Goal: Find specific page/section: Find specific page/section

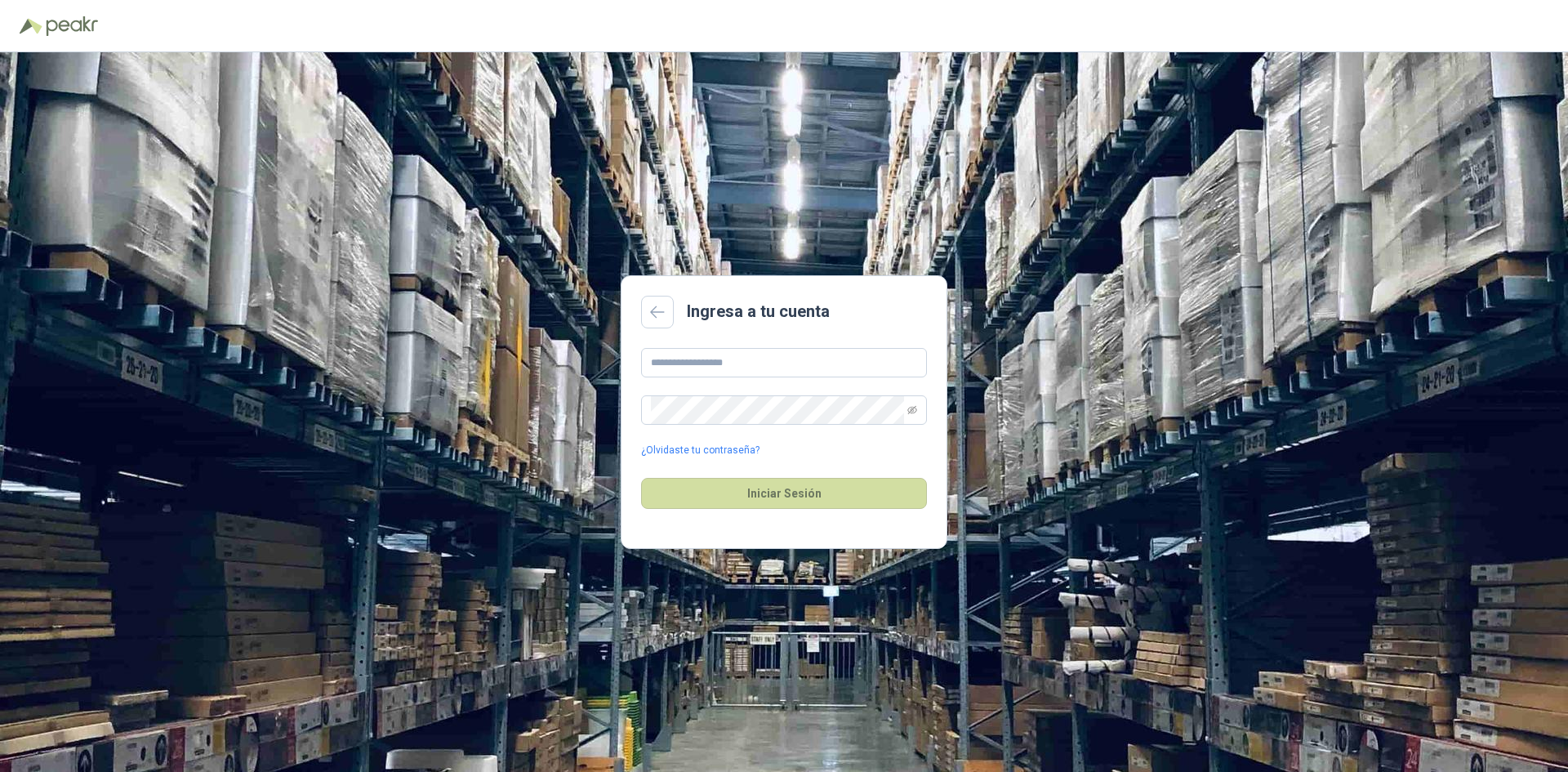
drag, startPoint x: 273, startPoint y: 139, endPoint x: 291, endPoint y: 143, distance: 18.4
click at [273, 139] on div "Ingresa a tu cuenta ¿Olvidaste tu contraseña? Iniciar Sesión" at bounding box center [784, 412] width 1568 height 720
click at [729, 365] on input "text" at bounding box center [784, 363] width 286 height 30
paste input "**********"
type input "**********"
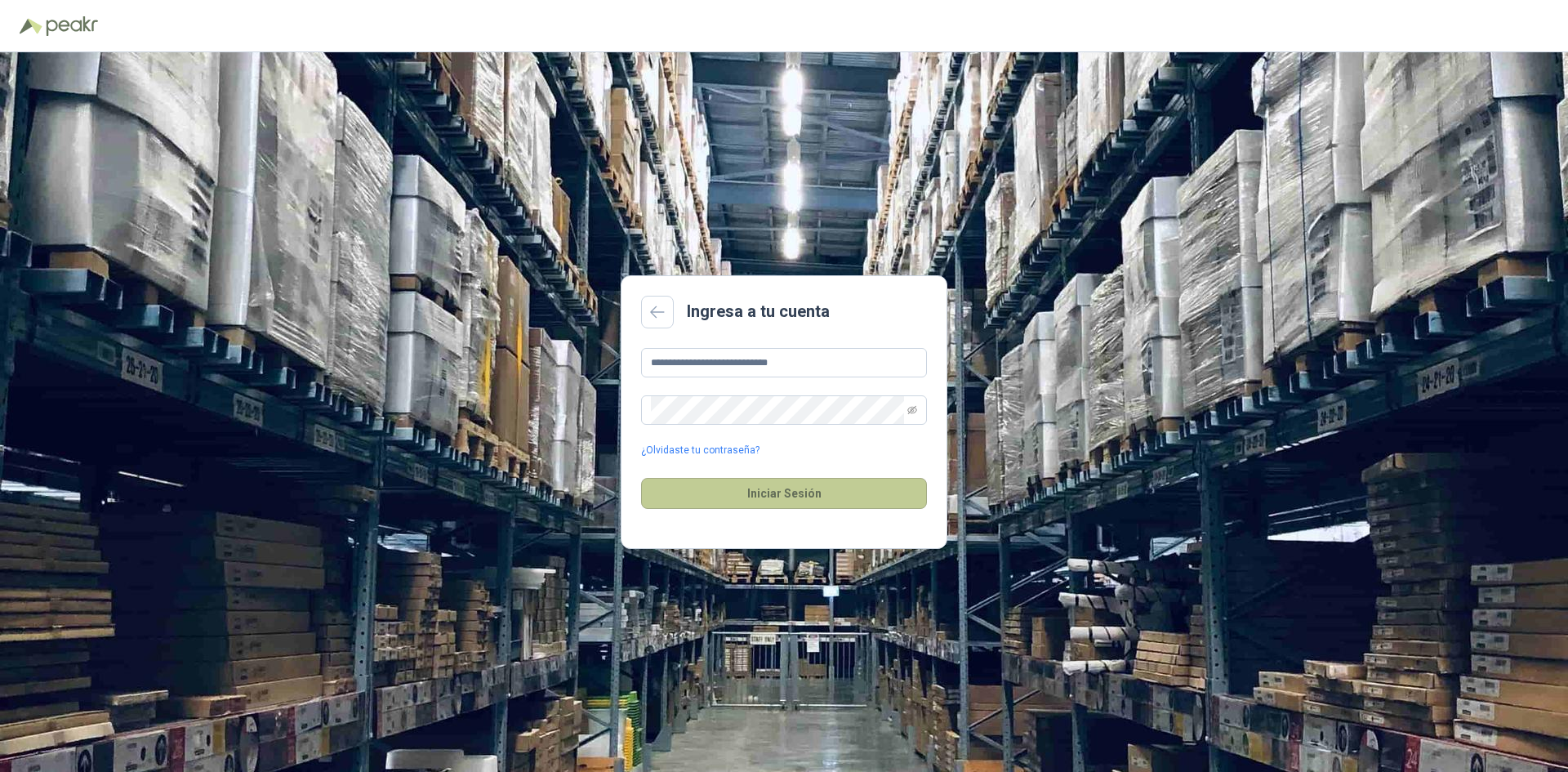
click at [766, 494] on button "Iniciar Sesión" at bounding box center [784, 492] width 286 height 31
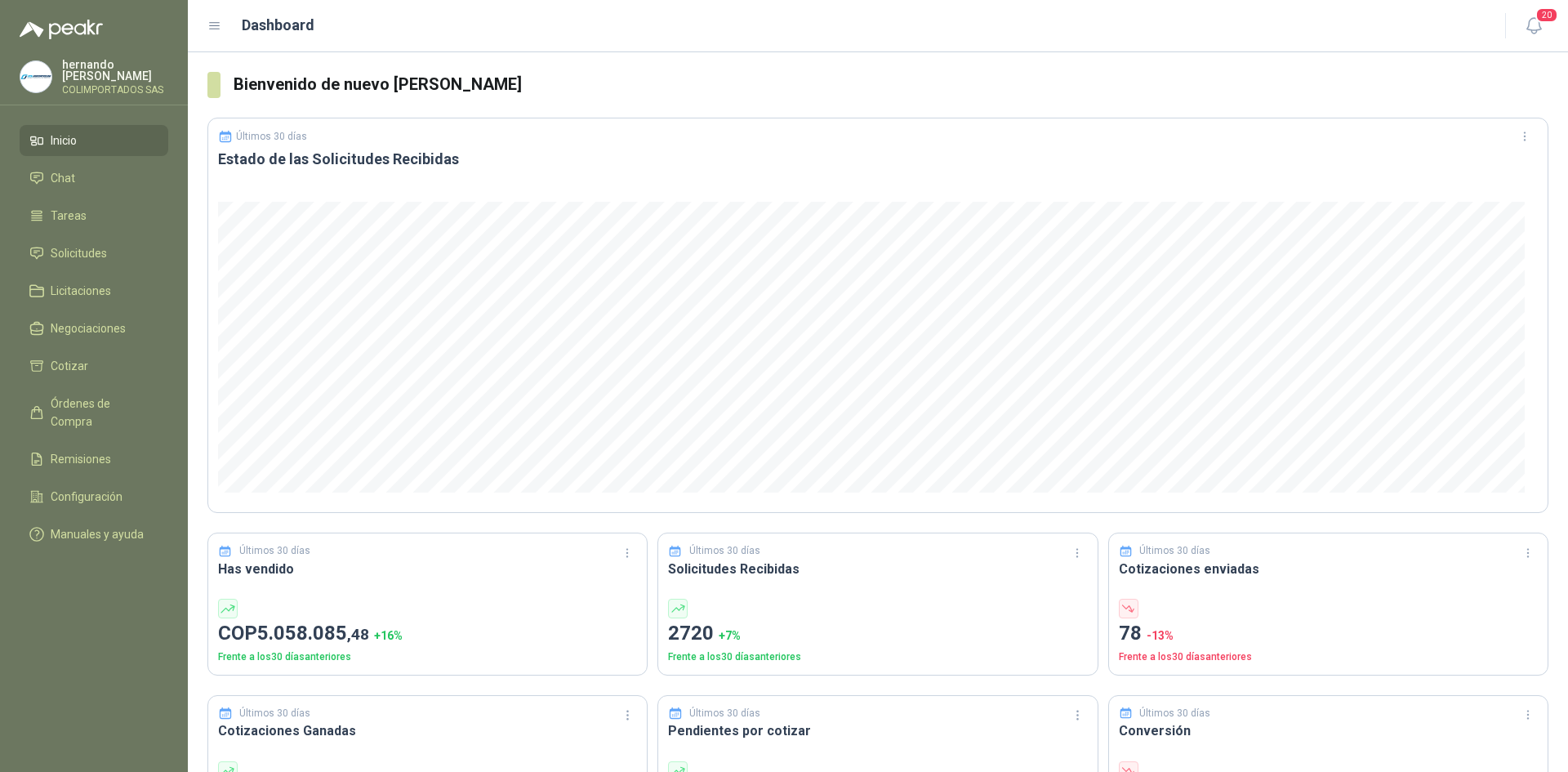
click at [668, 79] on h3 "Bienvenido de nuevo hernando agudelo villegas" at bounding box center [891, 84] width 1314 height 25
click at [86, 252] on span "Solicitudes" at bounding box center [78, 253] width 56 height 18
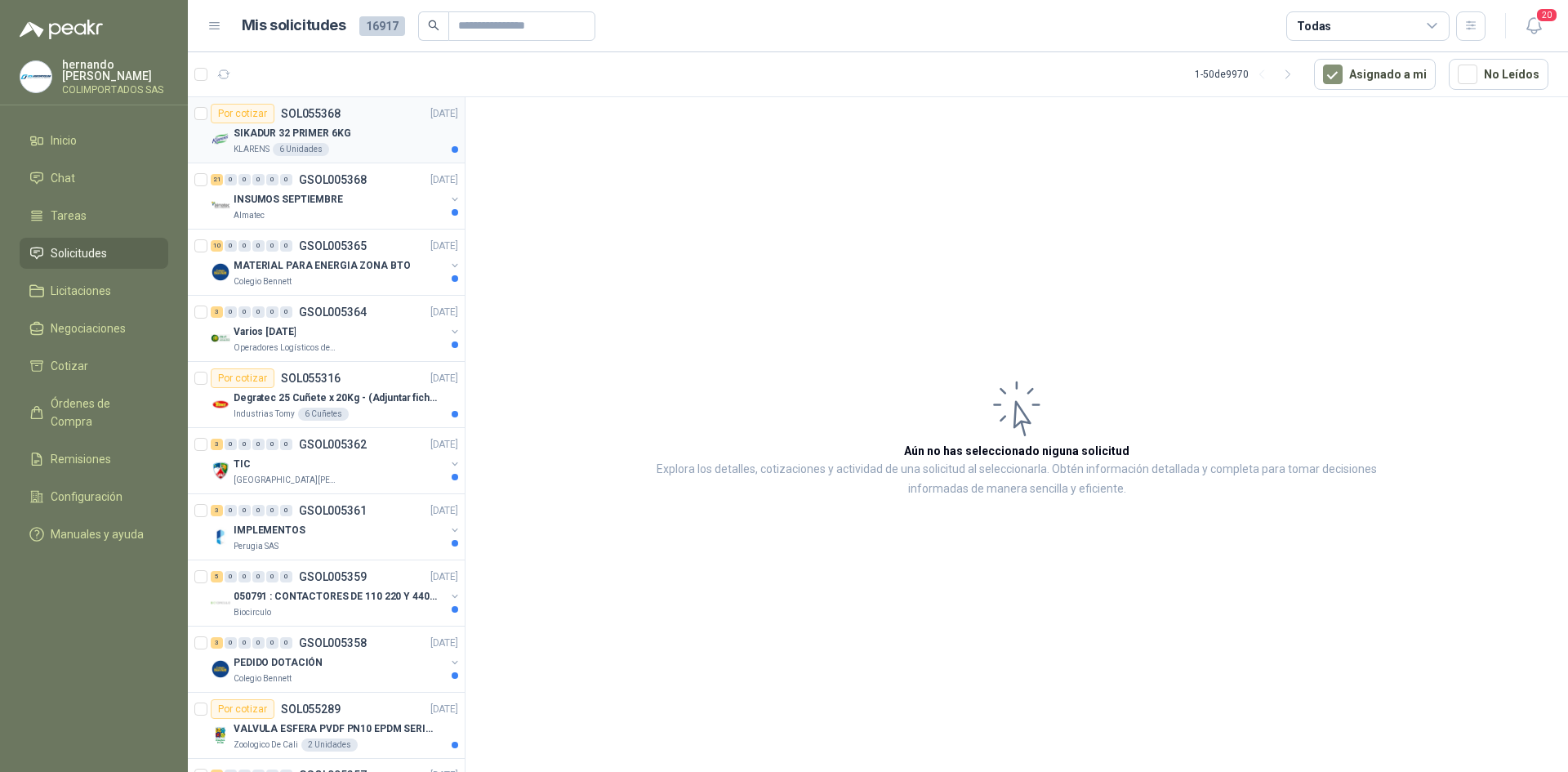
click at [358, 124] on div "SIKADUR 32 PRIMER 6KG" at bounding box center [346, 132] width 225 height 20
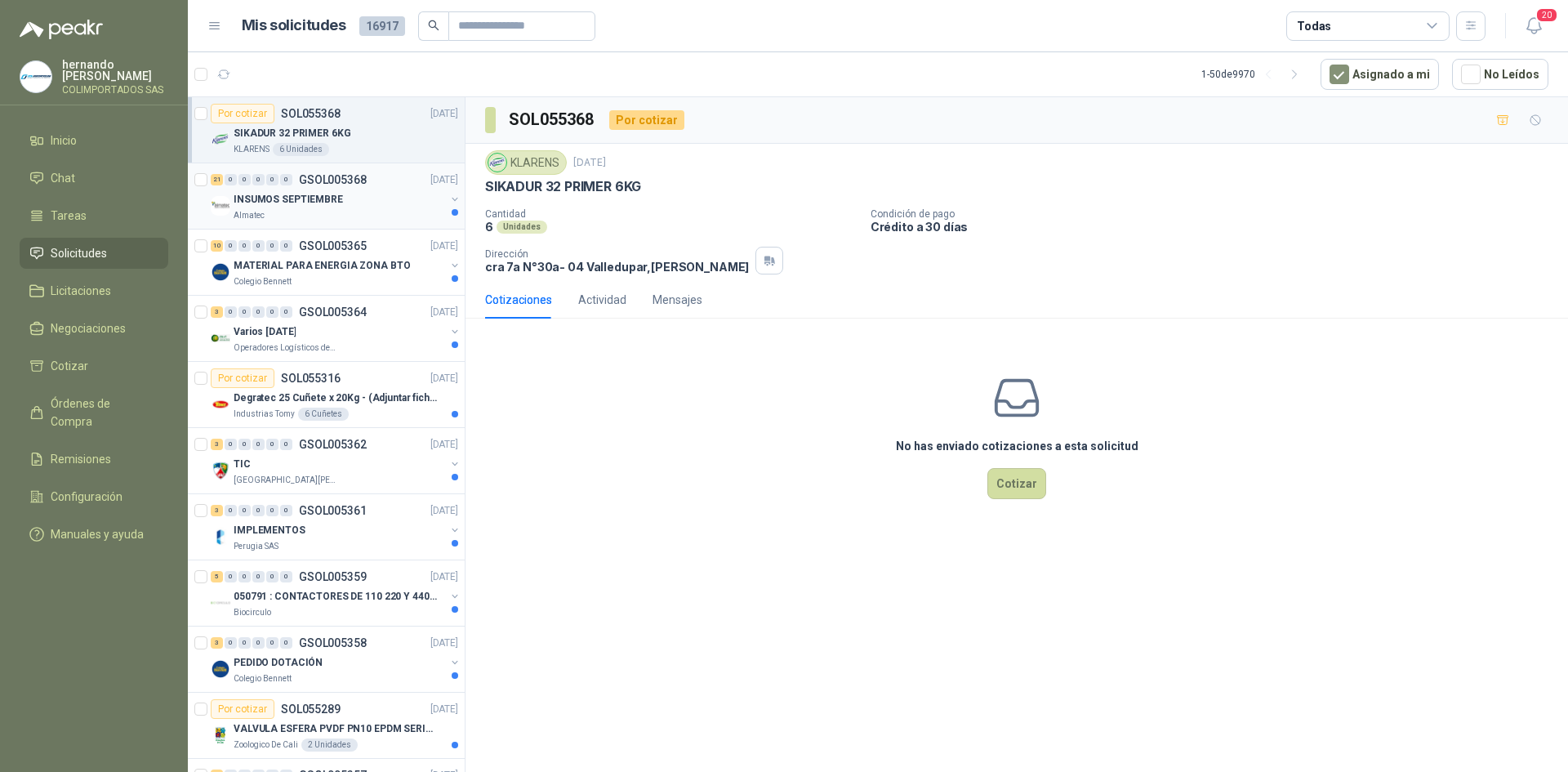
click at [265, 187] on div "21 0 0 0 0 0 GSOL005368 10/09/25" at bounding box center [336, 179] width 251 height 20
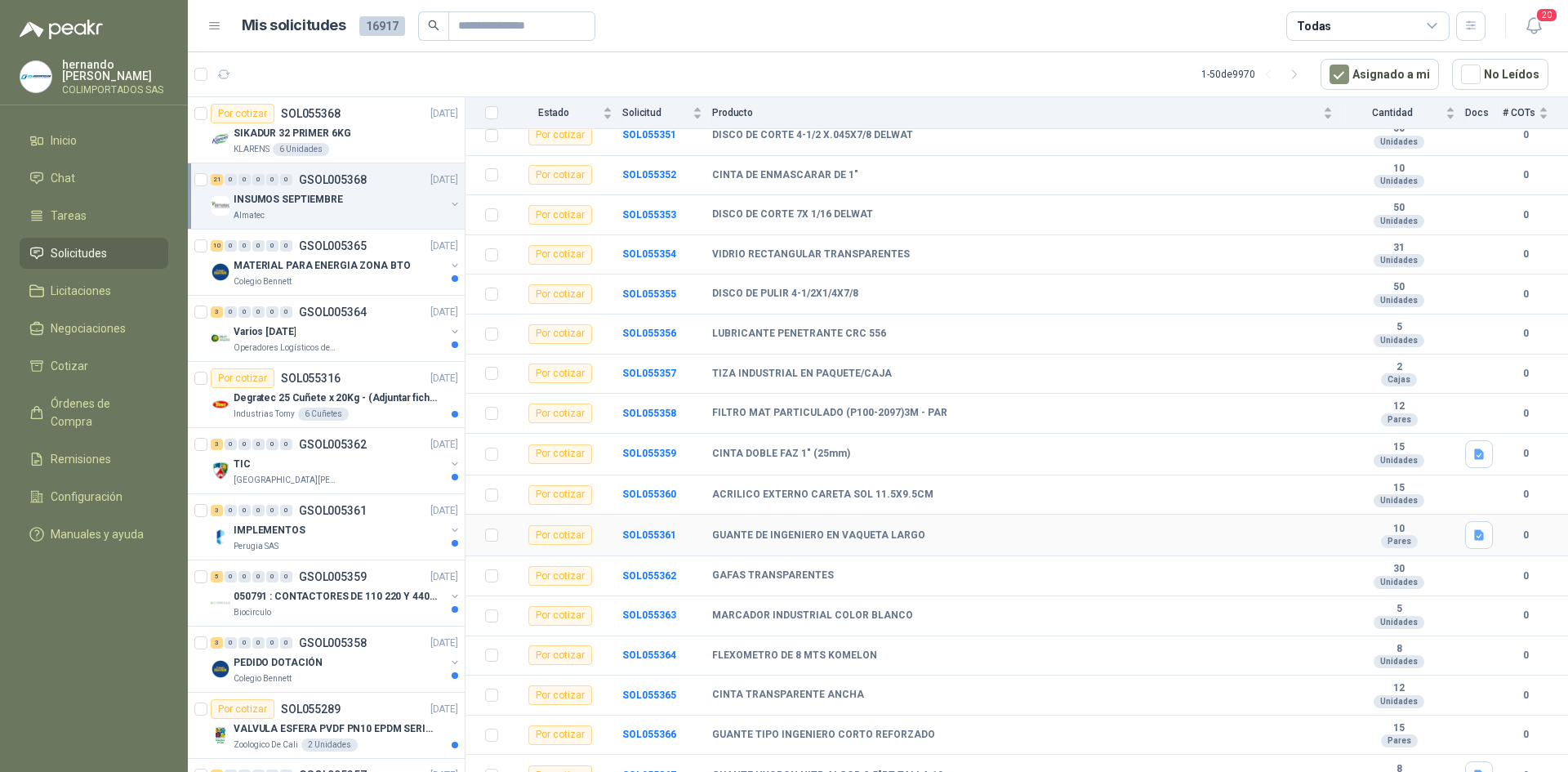
scroll to position [379, 0]
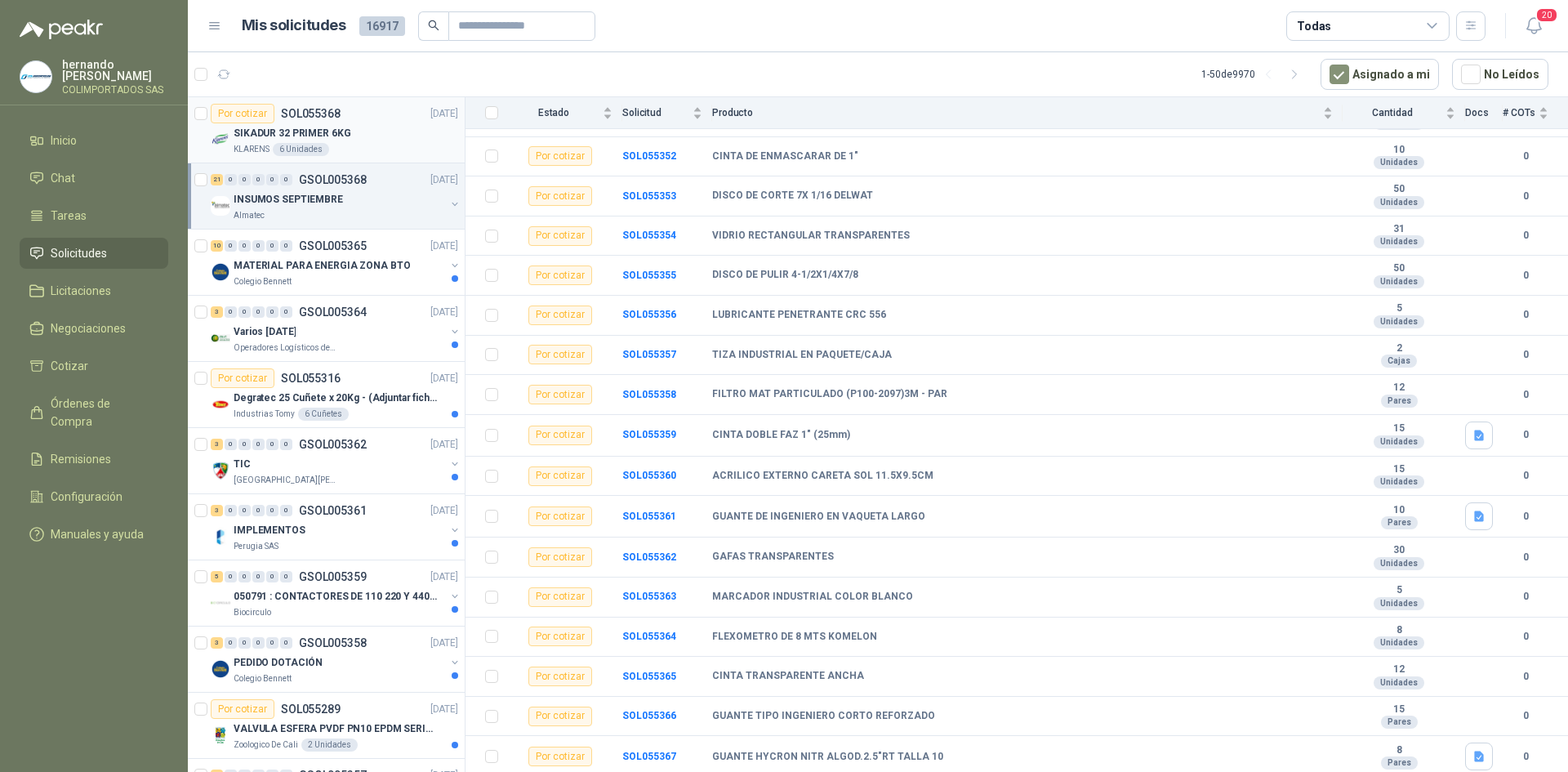
click at [439, 126] on div "SIKADUR 32 PRIMER 6KG" at bounding box center [346, 132] width 225 height 20
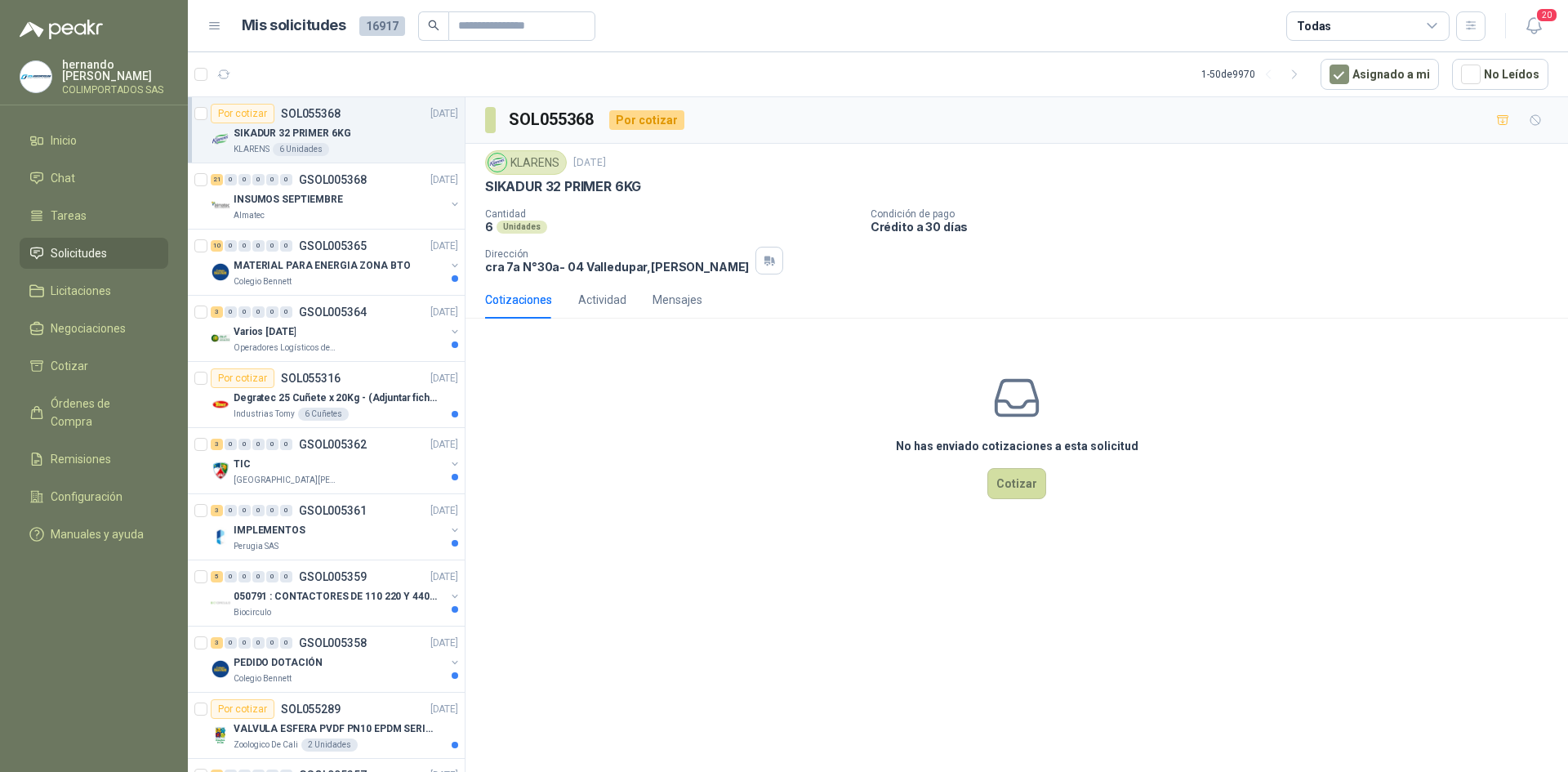
drag, startPoint x: 405, startPoint y: 137, endPoint x: 378, endPoint y: 70, distance: 72.2
click at [378, 70] on article "1 - 50 de 9970 Asignado a mi No Leídos" at bounding box center [877, 74] width 1380 height 44
click at [203, 104] on div at bounding box center [200, 130] width 13 height 52
click at [439, 134] on div "SIKADUR 32 PRIMER 6KG" at bounding box center [346, 132] width 225 height 20
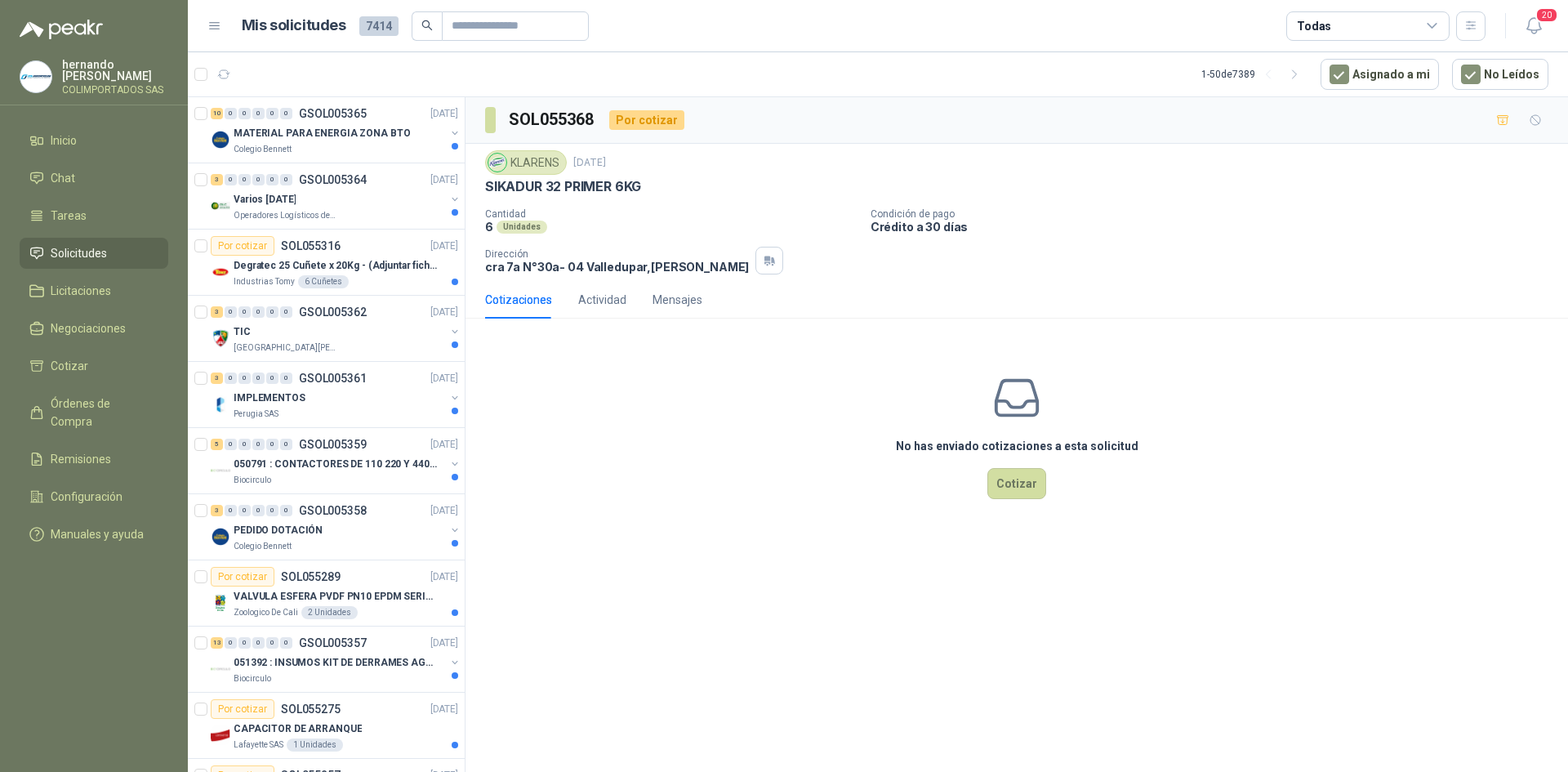
click at [64, 246] on span "Solicitudes" at bounding box center [78, 253] width 56 height 18
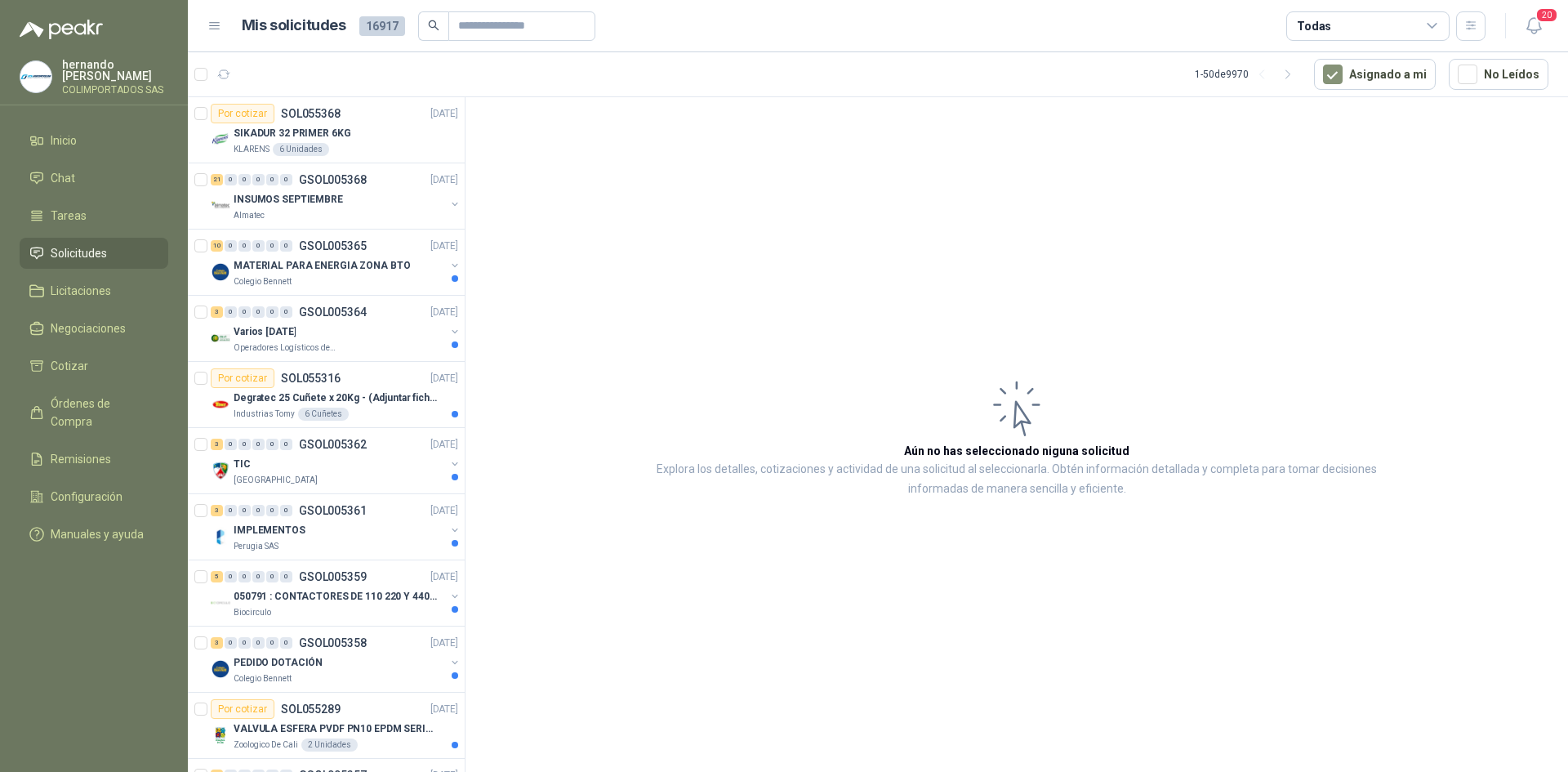
click at [218, 30] on icon at bounding box center [214, 26] width 15 height 15
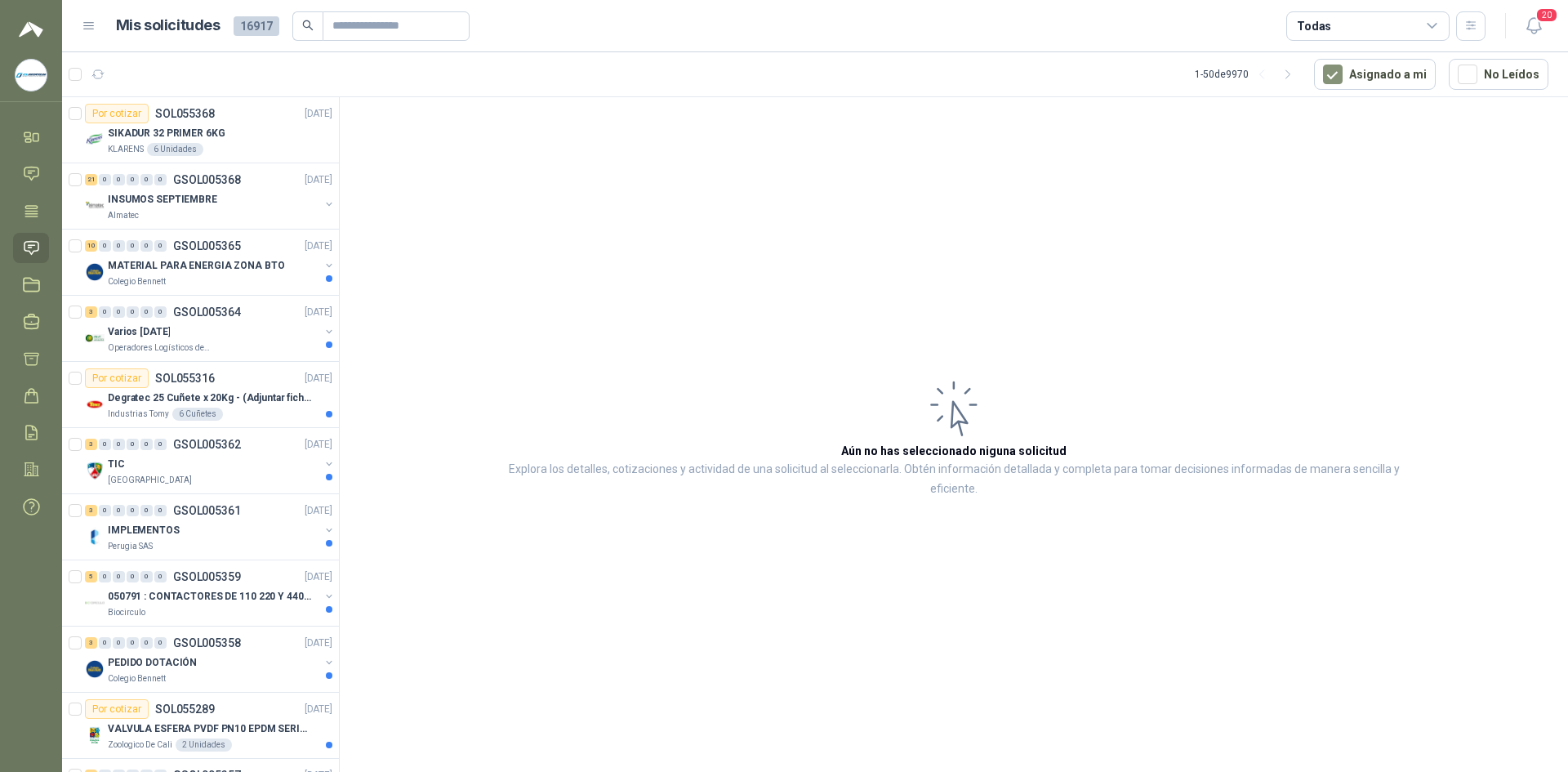
click at [84, 23] on icon at bounding box center [89, 26] width 15 height 15
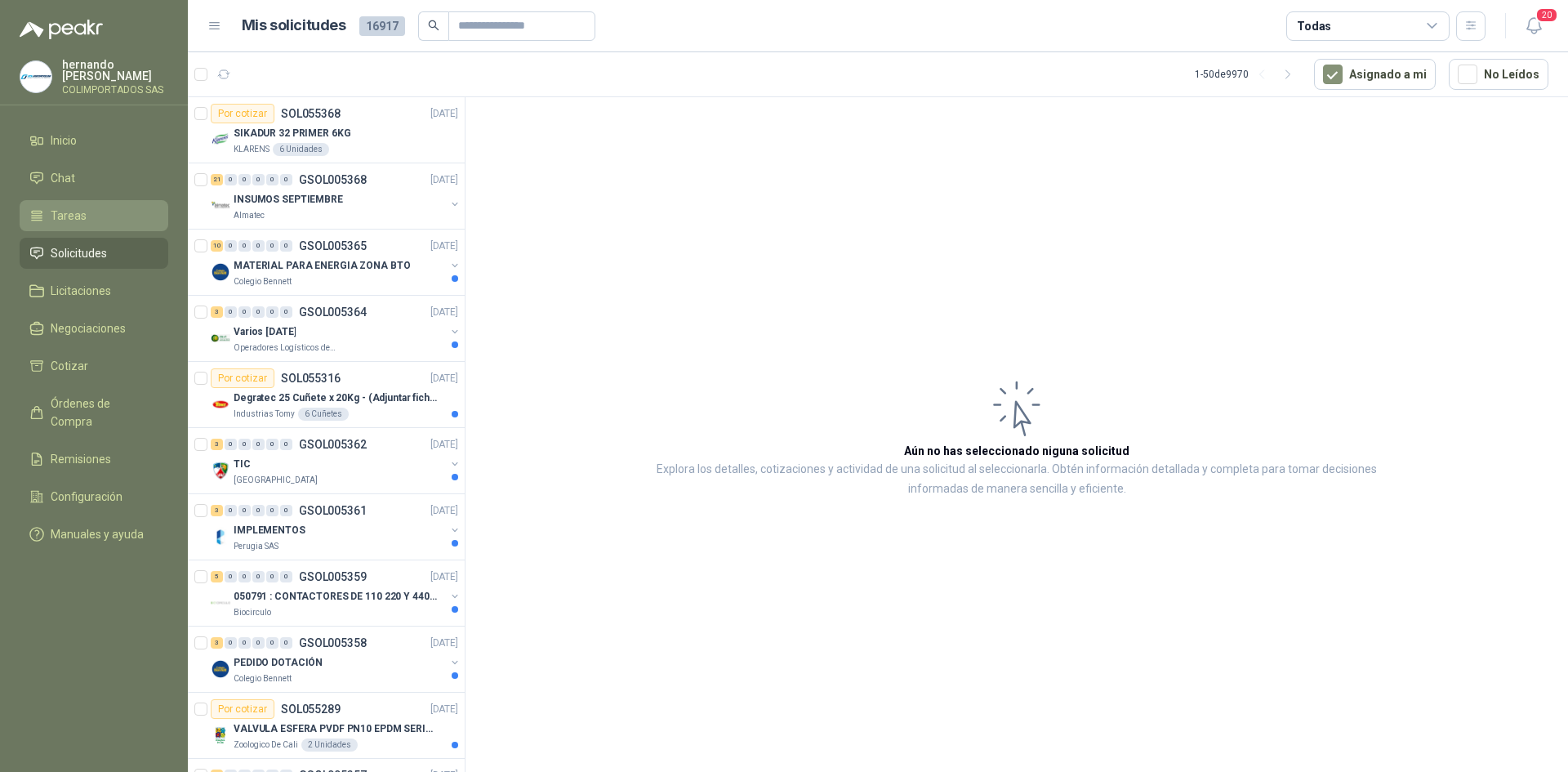
click at [85, 218] on li "Tareas" at bounding box center [94, 215] width 129 height 18
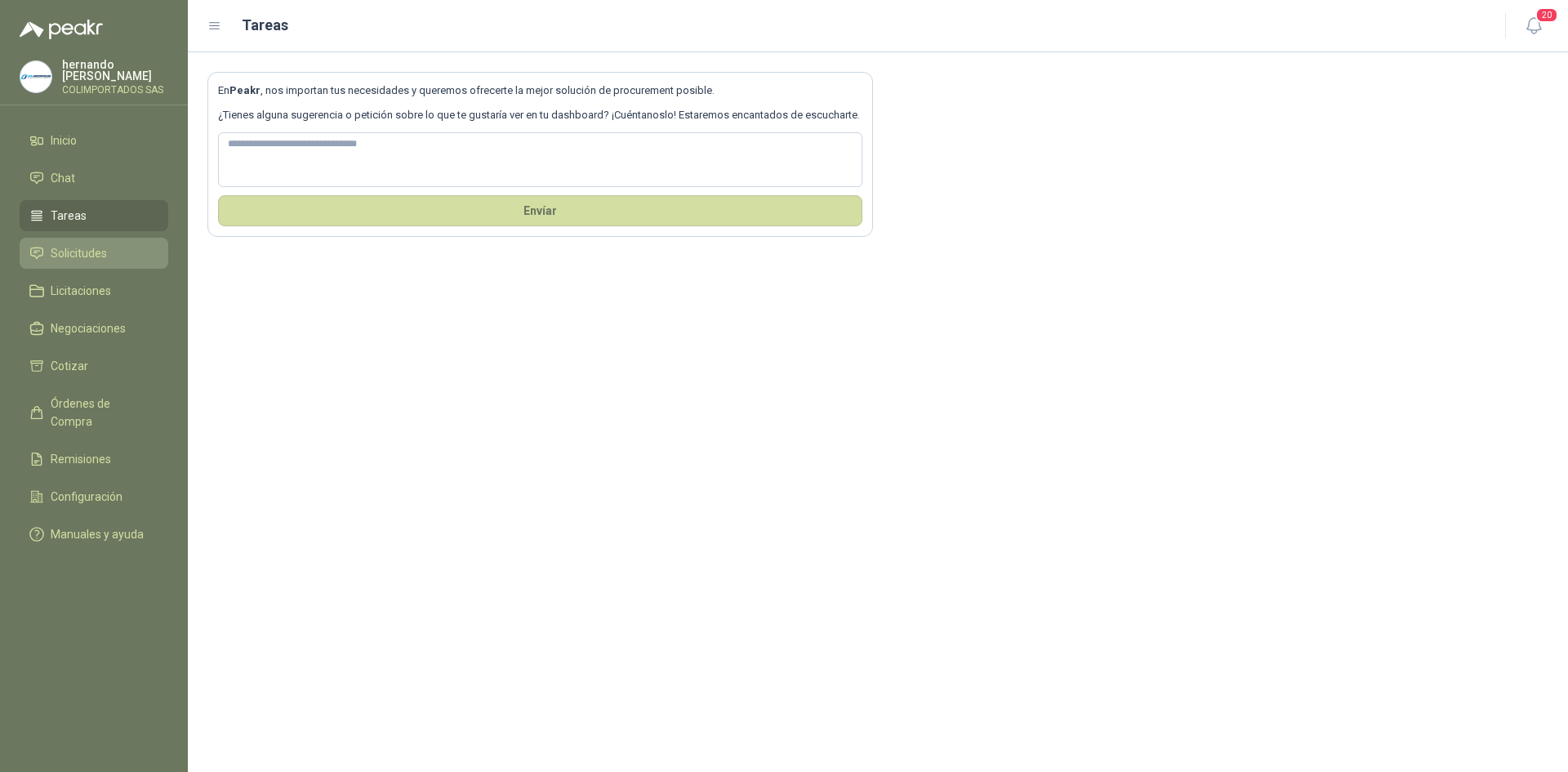
click at [79, 251] on span "Solicitudes" at bounding box center [78, 253] width 56 height 18
